Goal: Transaction & Acquisition: Purchase product/service

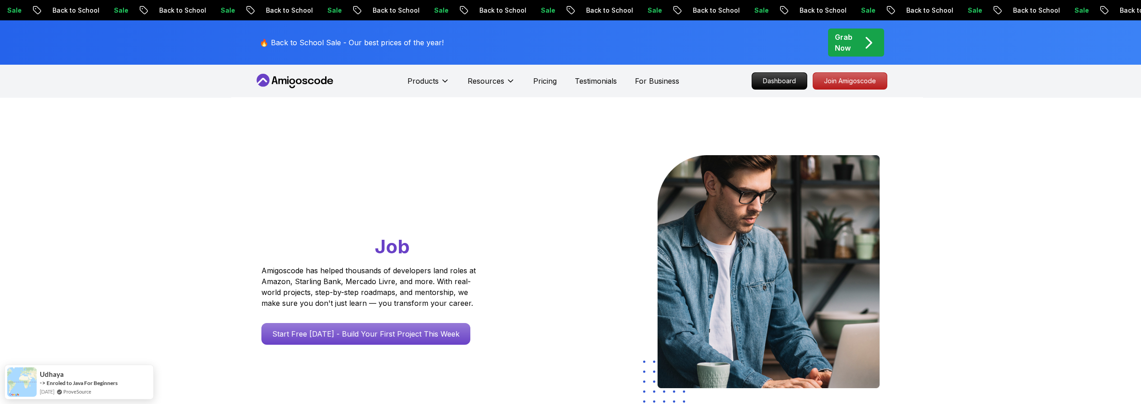
click at [840, 47] on p "Grab Now" at bounding box center [844, 43] width 18 height 22
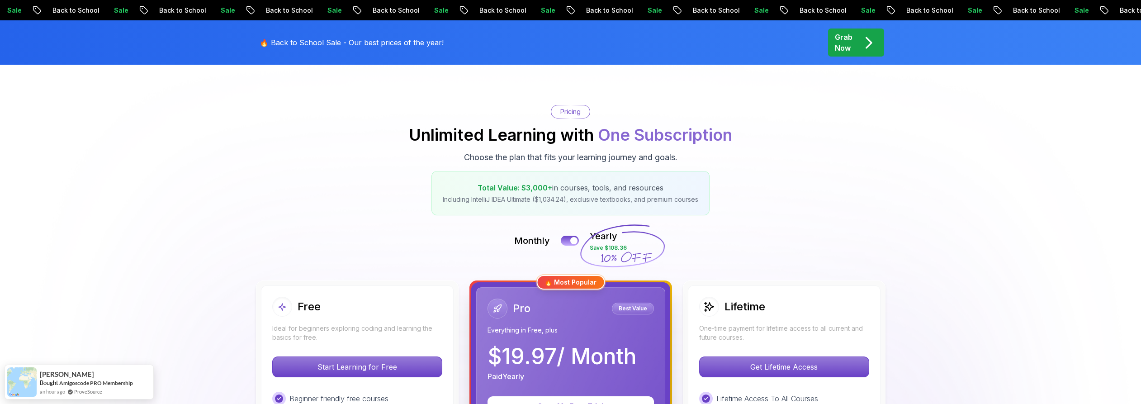
scroll to position [201, 0]
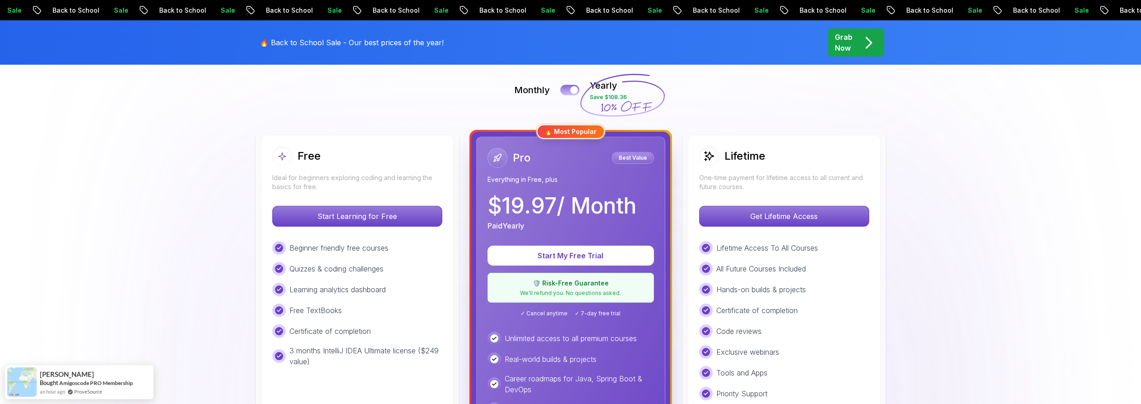
click at [569, 89] on button at bounding box center [569, 90] width 19 height 10
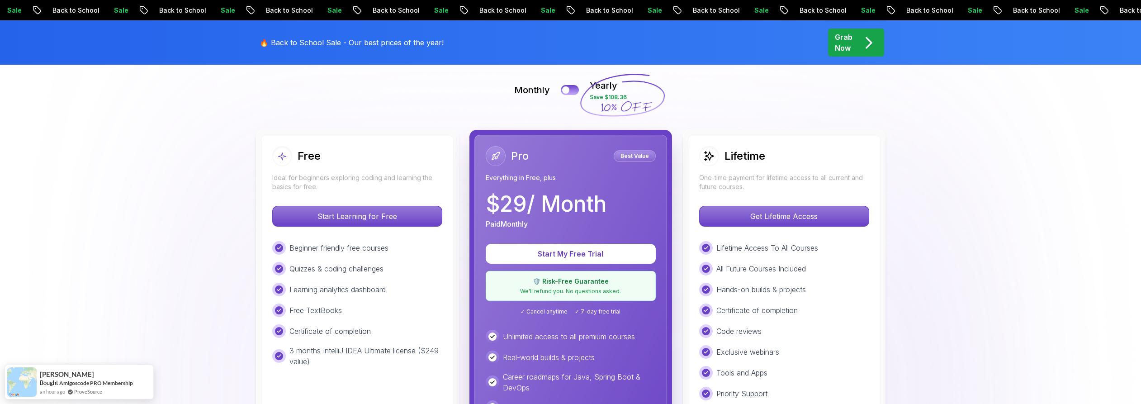
scroll to position [251, 0]
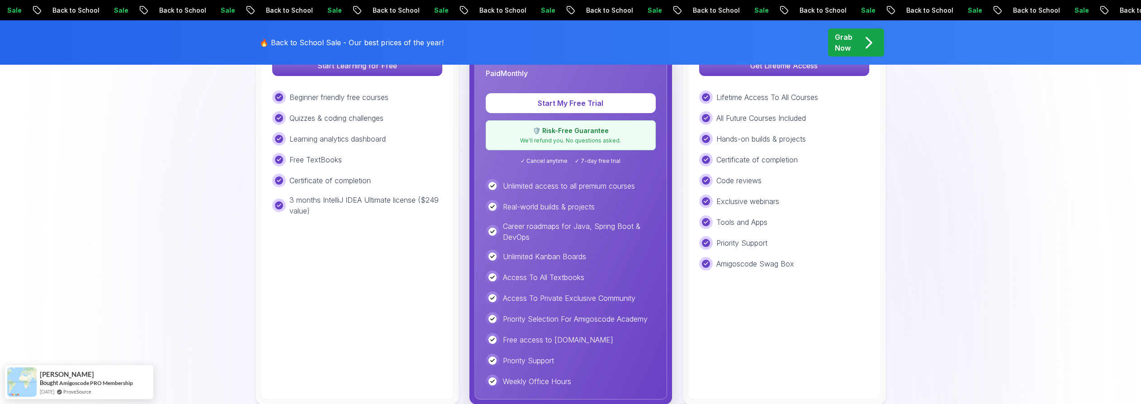
scroll to position [201, 0]
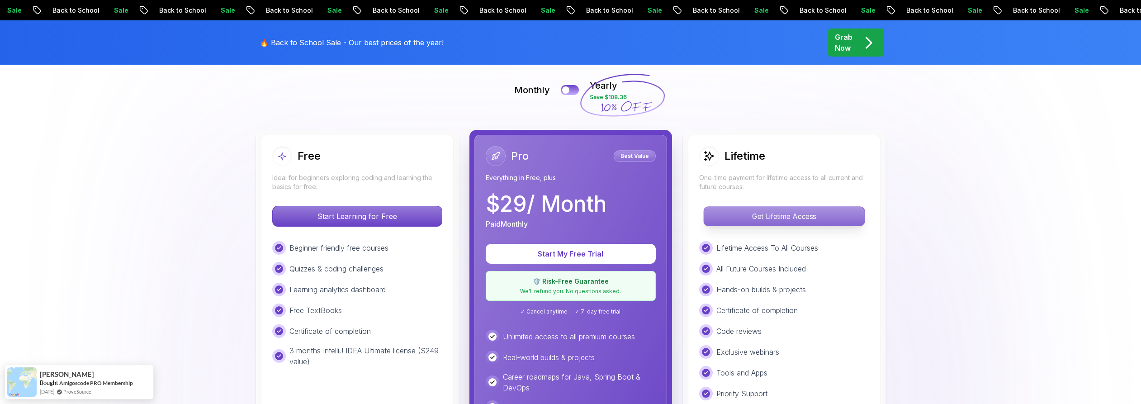
click at [730, 215] on p "Get Lifetime Access" at bounding box center [784, 216] width 161 height 19
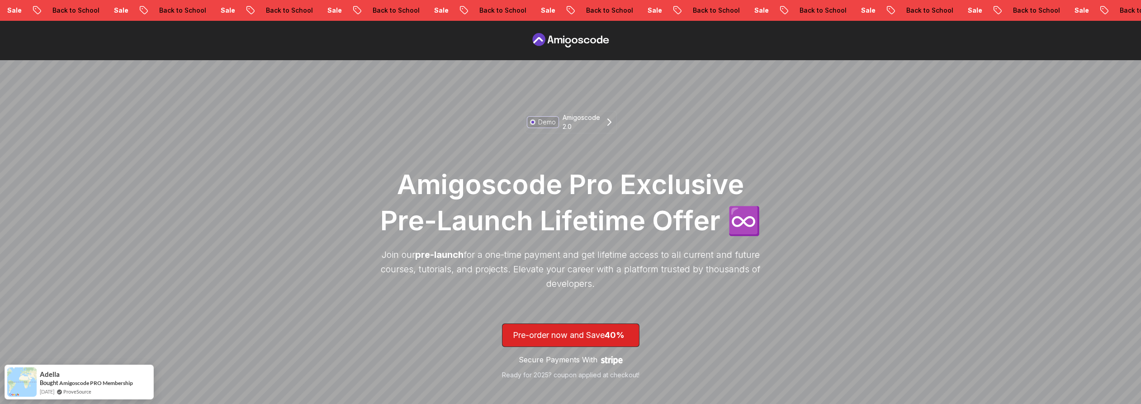
scroll to position [251, 0]
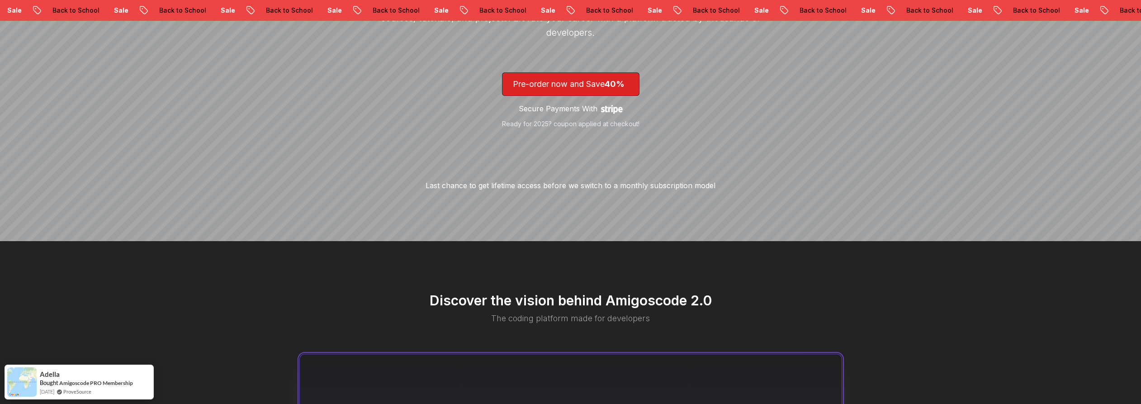
click at [511, 188] on p "Last chance to get lifetime access before we switch to a monthly subscription m…" at bounding box center [570, 185] width 290 height 11
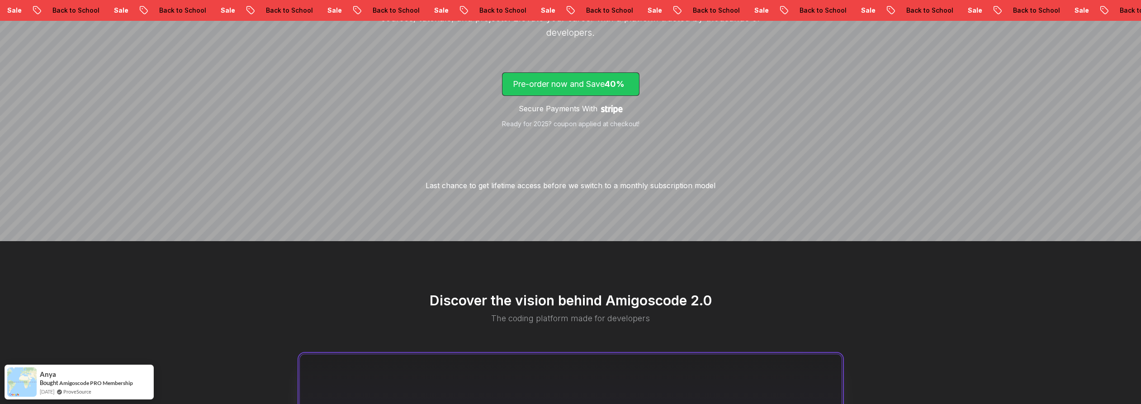
click at [573, 85] on p "Pre-order now and Save 40%" at bounding box center [571, 84] width 116 height 13
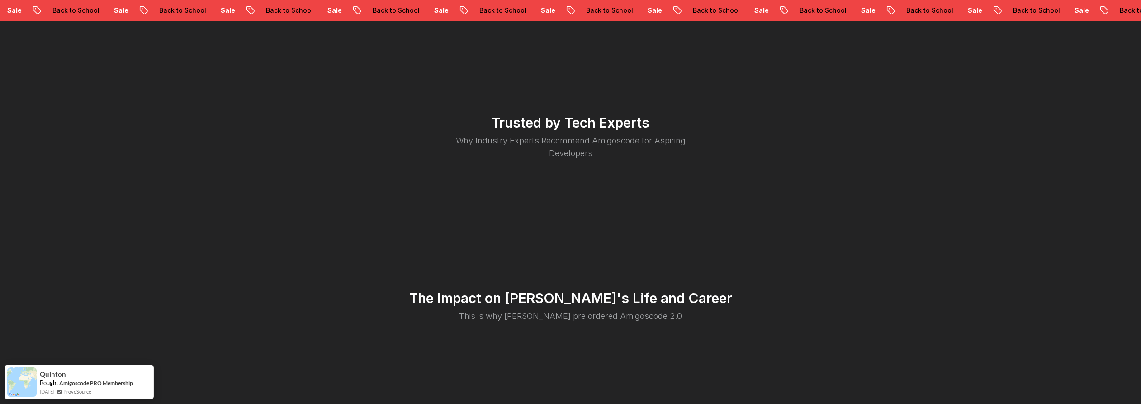
scroll to position [1724, 0]
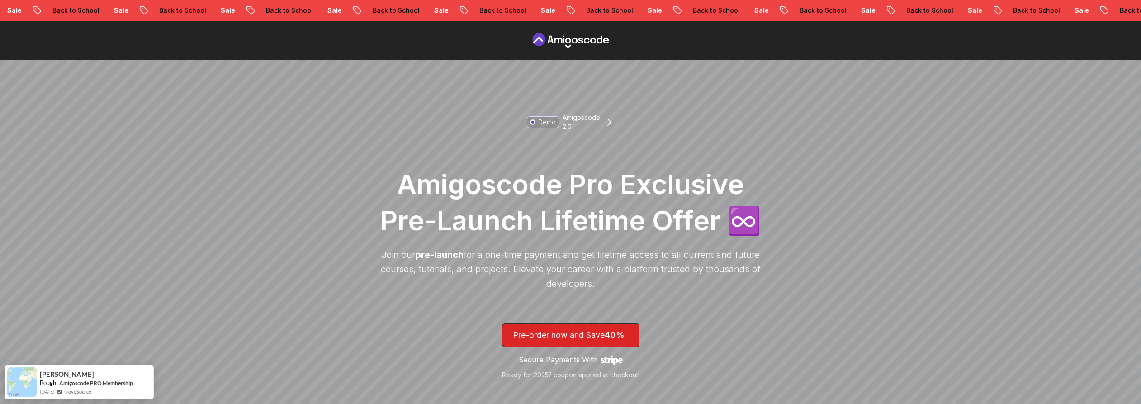
click at [560, 41] on icon at bounding box center [570, 40] width 81 height 14
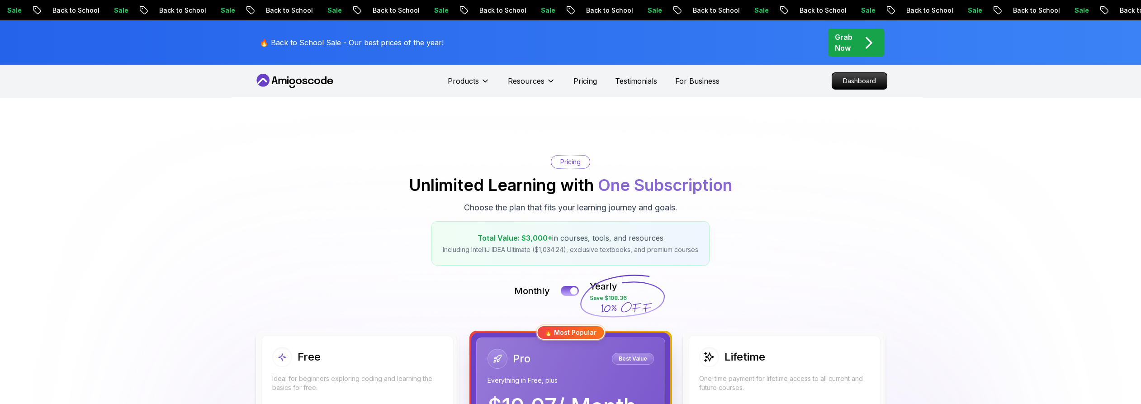
scroll to position [201, 0]
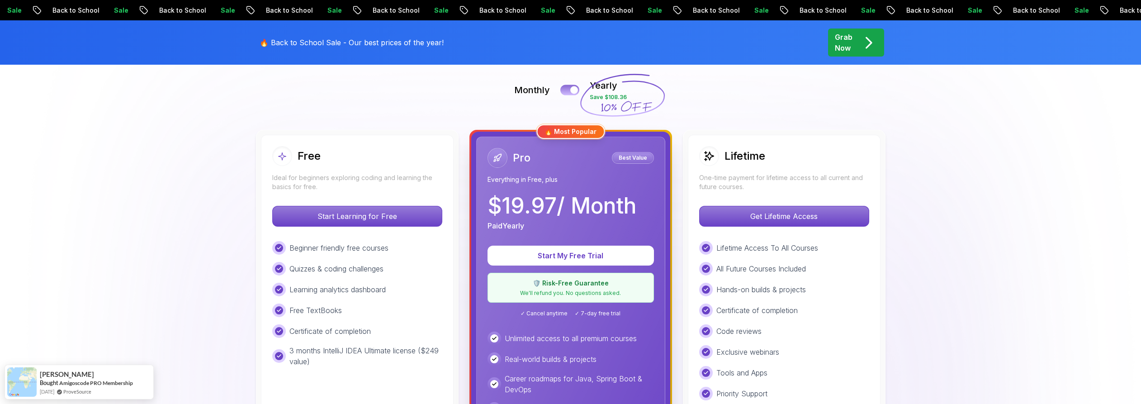
click at [569, 87] on button at bounding box center [569, 90] width 19 height 10
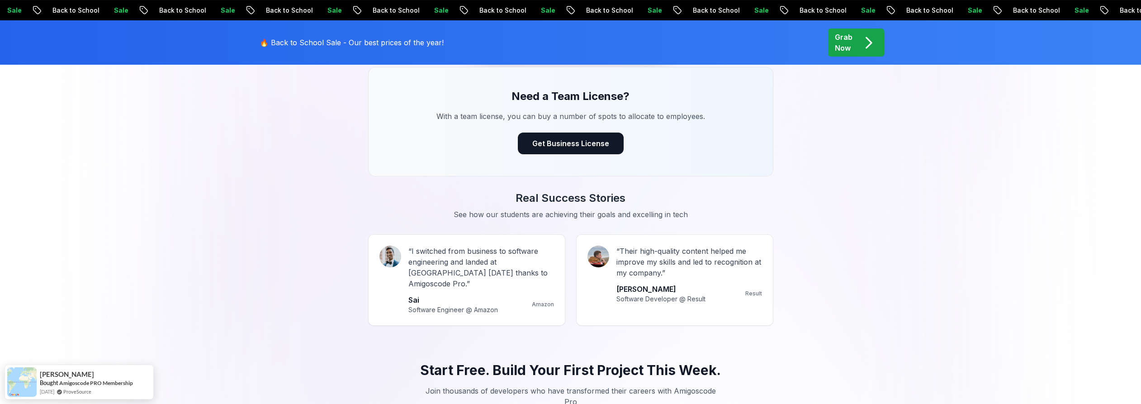
scroll to position [753, 0]
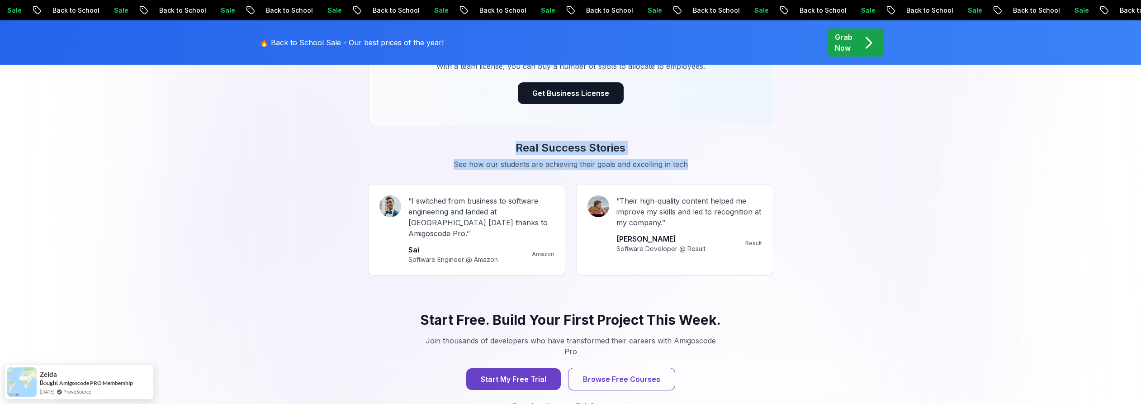
drag, startPoint x: 501, startPoint y: 145, endPoint x: 714, endPoint y: 158, distance: 213.9
click at [714, 158] on div "Real Success Stories See how our students are achieving their goals and excelli…" at bounding box center [570, 155] width 633 height 29
click at [714, 159] on p "See how our students are achieving their goals and excelling in tech" at bounding box center [571, 164] width 304 height 11
click at [708, 163] on p "See how our students are achieving their goals and excelling in tech" at bounding box center [571, 164] width 304 height 11
drag, startPoint x: 719, startPoint y: 163, endPoint x: 470, endPoint y: 140, distance: 249.8
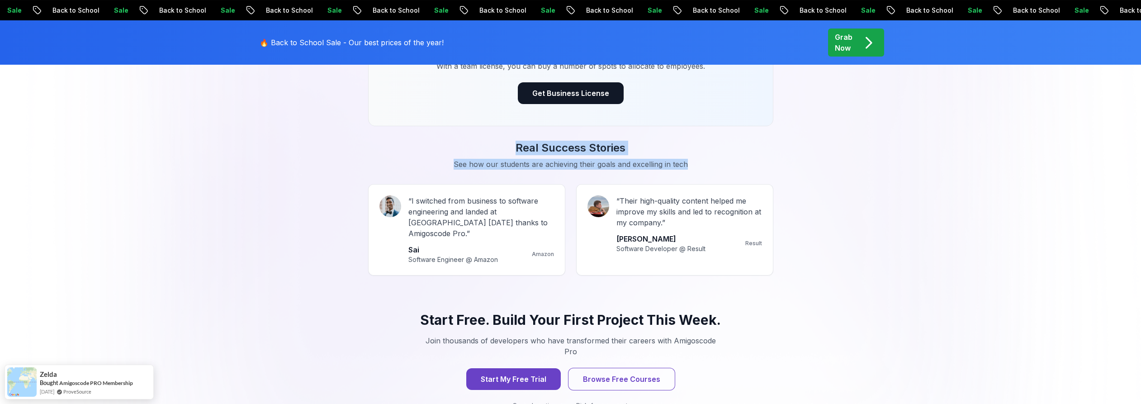
click at [470, 141] on div "Real Success Stories See how our students are achieving their goals and excelli…" at bounding box center [570, 155] width 633 height 29
click at [470, 141] on h3 "Real Success Stories" at bounding box center [570, 148] width 633 height 14
click at [439, 142] on h3 "Real Success Stories" at bounding box center [570, 148] width 633 height 14
